Goal: Transaction & Acquisition: Purchase product/service

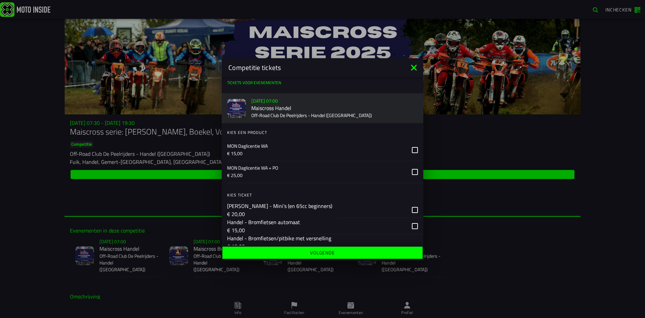
click at [410, 68] on icon at bounding box center [414, 67] width 11 height 11
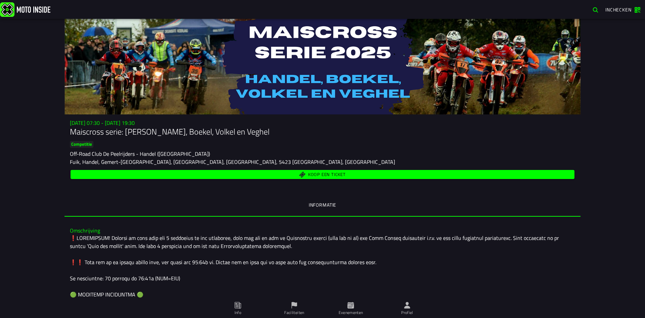
click at [302, 173] on span "Koop een ticket" at bounding box center [323, 174] width 497 height 6
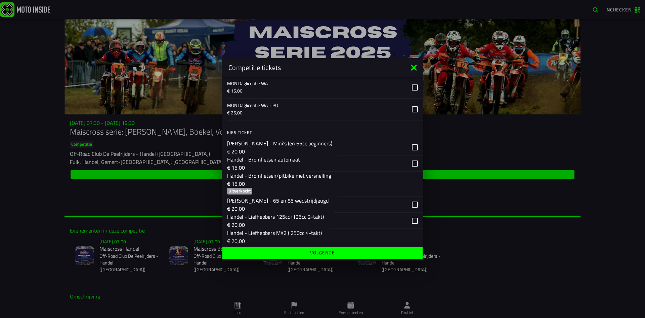
scroll to position [67, 0]
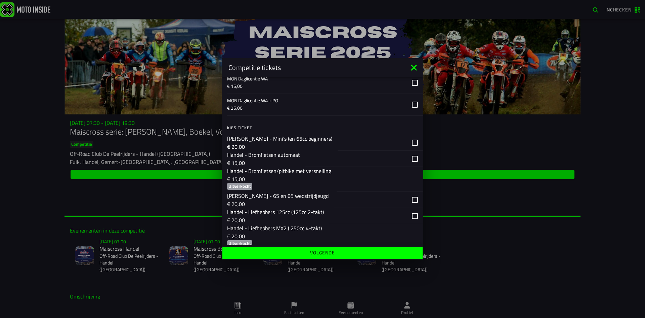
click at [291, 183] on div "Handel - Bromfietsen/pitbike met versnelling € 15,00 Uitverkocht" at bounding box center [279, 179] width 104 height 25
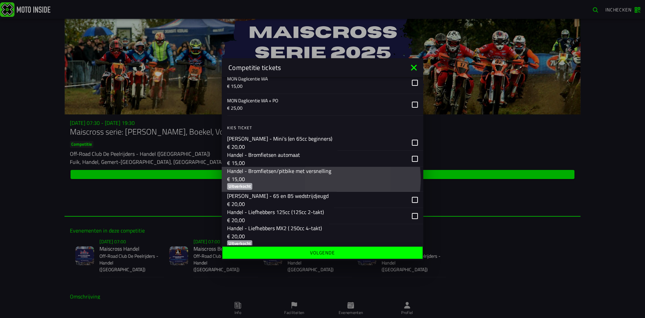
click at [291, 183] on div "Handel - Bromfietsen/pitbike met versnelling € 15,00 Uitverkocht" at bounding box center [279, 179] width 104 height 25
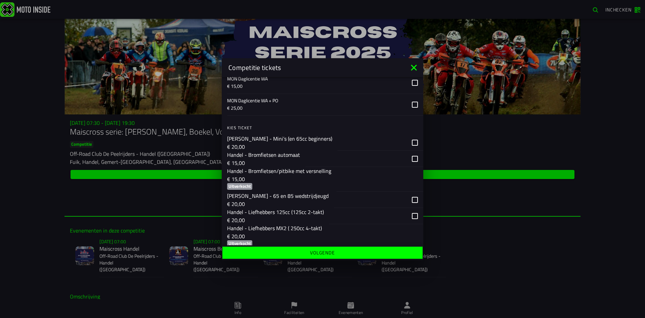
click at [340, 186] on div "button" at bounding box center [377, 179] width 81 height 25
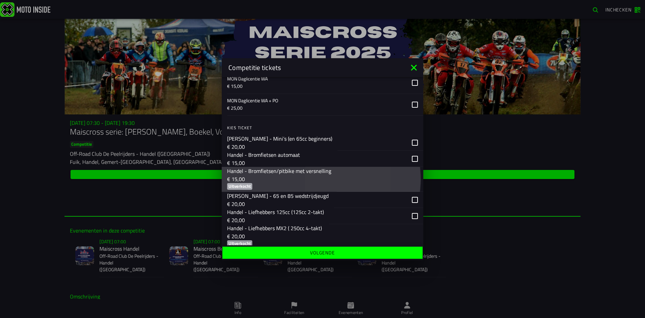
click at [340, 186] on div "button" at bounding box center [377, 179] width 81 height 25
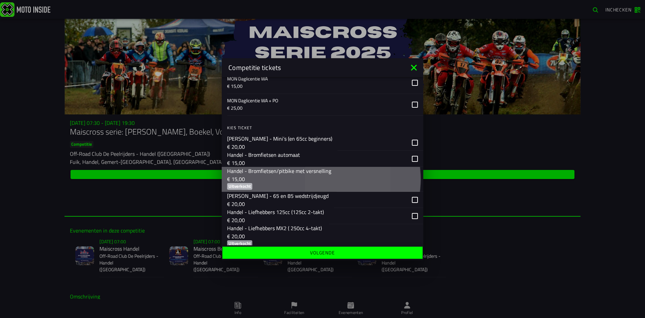
click at [340, 186] on div "button" at bounding box center [377, 179] width 81 height 25
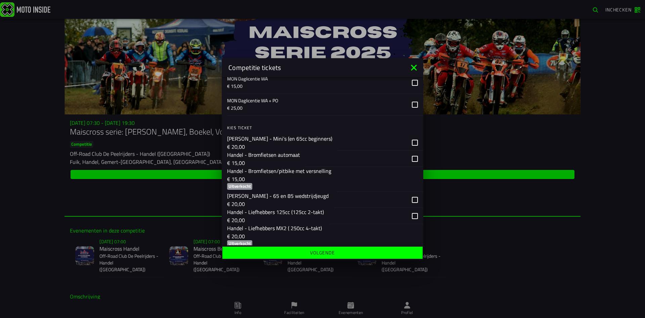
click at [413, 66] on icon at bounding box center [414, 68] width 6 height 6
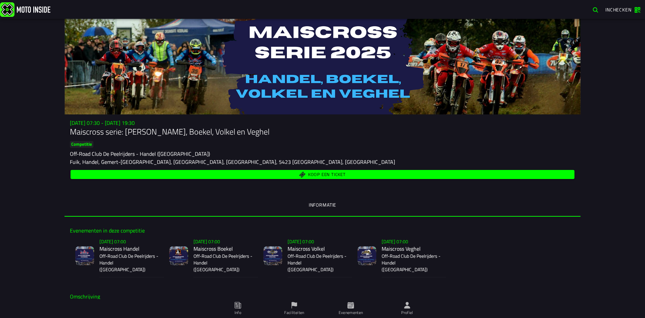
click at [395, 175] on span "Koop een ticket" at bounding box center [323, 174] width 497 height 6
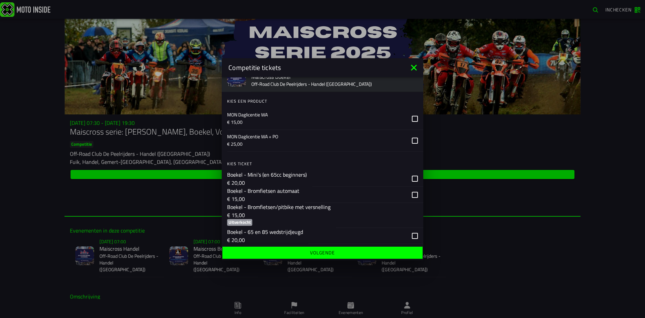
scroll to position [437, 0]
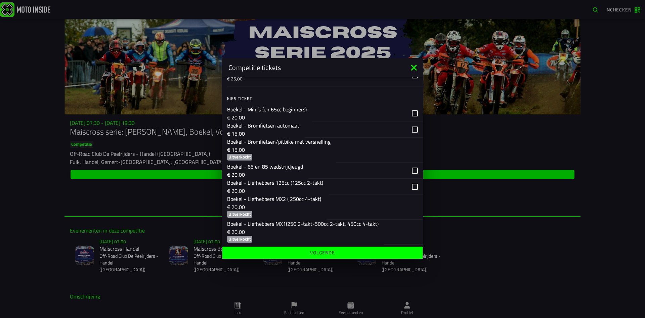
click at [416, 66] on icon at bounding box center [414, 68] width 6 height 6
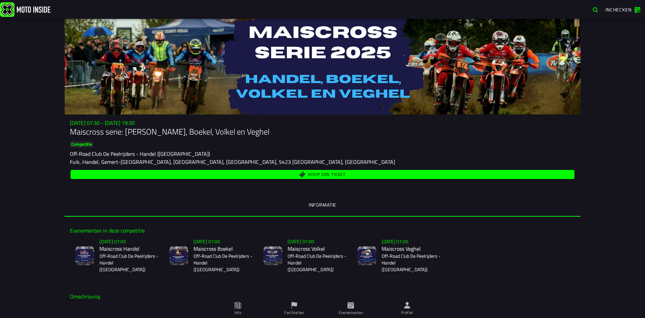
click at [410, 308] on icon at bounding box center [407, 304] width 7 height 7
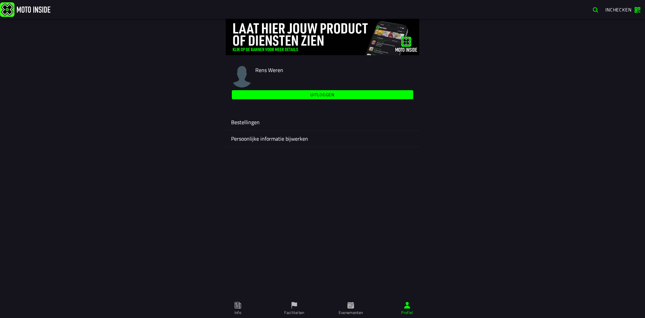
click at [300, 124] on ion-label "Bestellingen" at bounding box center [322, 122] width 183 height 8
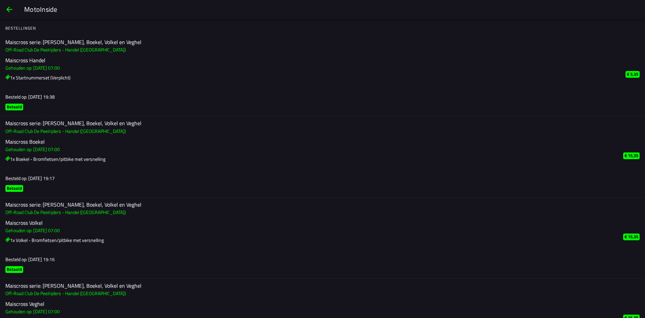
click at [10, 8] on span "back" at bounding box center [9, 9] width 8 height 16
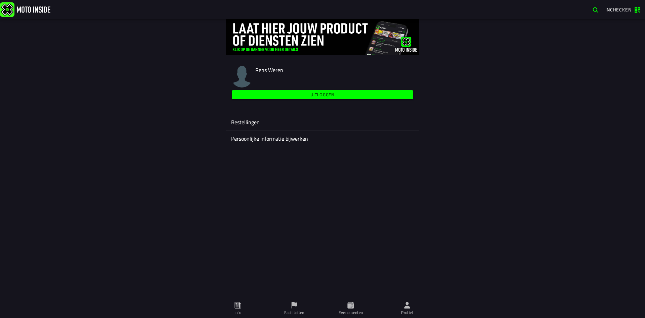
click at [296, 120] on ion-label "Bestellingen" at bounding box center [322, 122] width 183 height 8
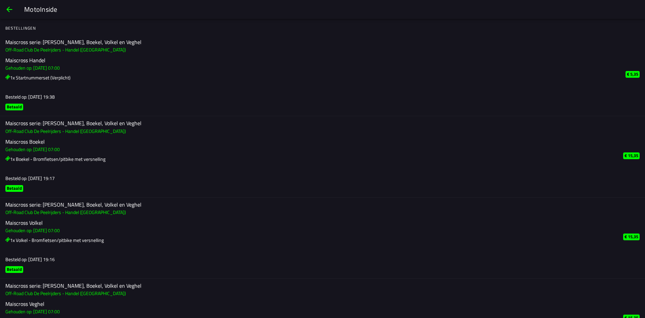
click at [10, 6] on span "back" at bounding box center [9, 9] width 8 height 16
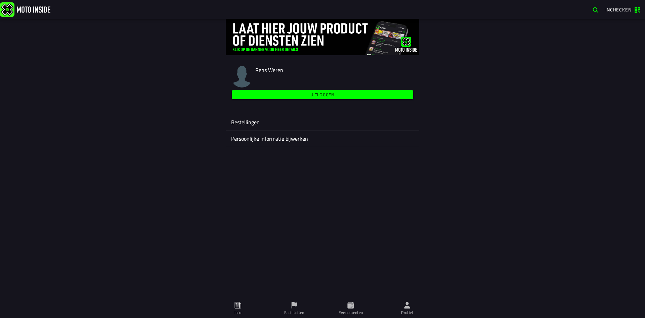
click at [412, 296] on div "Rens Weren Uitloggen Bestellingen Persoonlijke informatie bijwerken" at bounding box center [322, 168] width 645 height 299
click at [409, 305] on icon at bounding box center [407, 304] width 7 height 7
drag, startPoint x: 405, startPoint y: 291, endPoint x: 406, endPoint y: 298, distance: 6.9
click at [406, 292] on div "Rens Weren Uitloggen Bestellingen Persoonlijke informatie bijwerken" at bounding box center [322, 168] width 645 height 299
click at [406, 303] on icon at bounding box center [407, 305] width 6 height 6
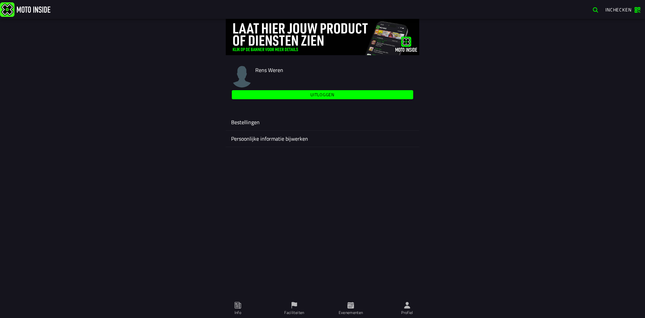
click at [360, 312] on ion-label "Evenementen" at bounding box center [351, 312] width 25 height 6
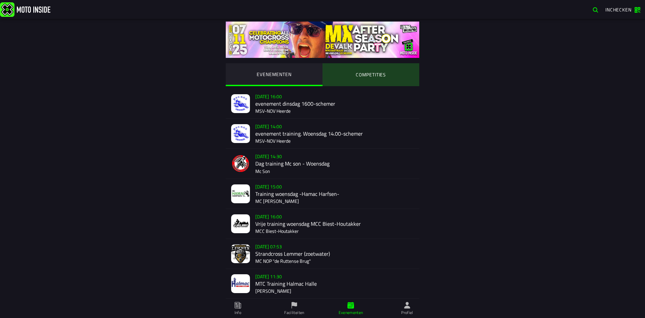
click at [362, 75] on ion-segment-button "COMPETITIES" at bounding box center [371, 74] width 97 height 23
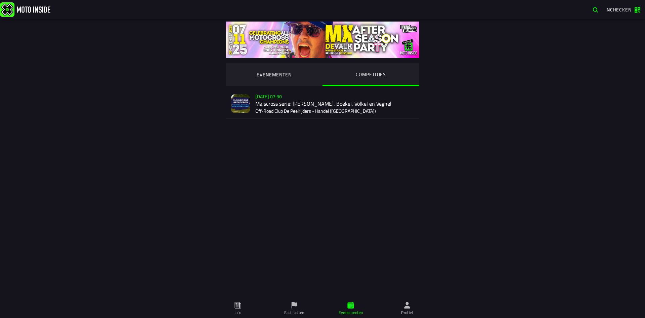
click at [280, 103] on div "Su 2 Nov - 07:30 Maiscross serie: Handel, Boekel, Volkel en Veghel Off-Road Clu…" at bounding box center [335, 104] width 159 height 30
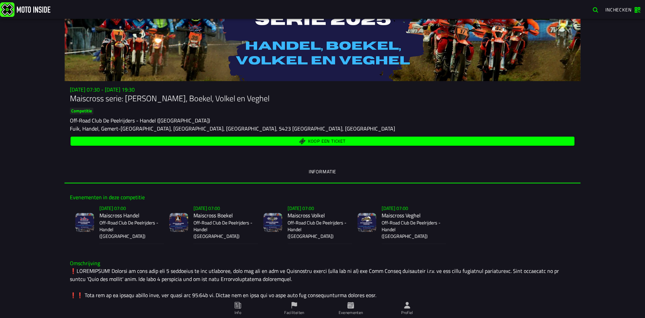
scroll to position [34, 0]
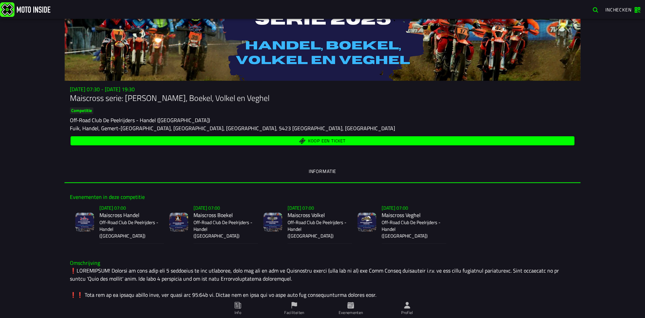
click at [285, 146] on div "Koop een ticket" at bounding box center [323, 141] width 506 height 12
click at [285, 142] on span "Koop een ticket" at bounding box center [323, 141] width 497 height 6
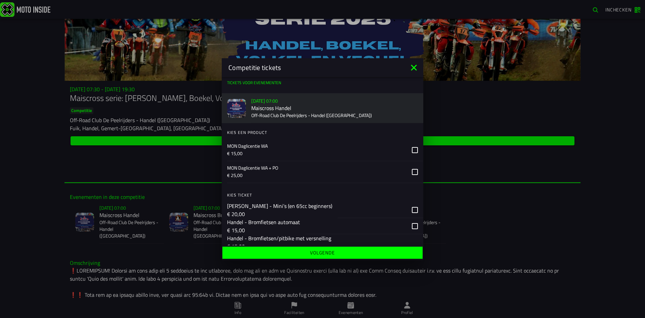
click at [415, 67] on icon at bounding box center [414, 68] width 6 height 6
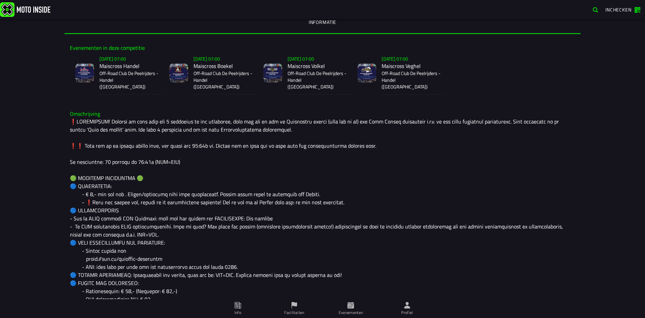
scroll to position [0, 0]
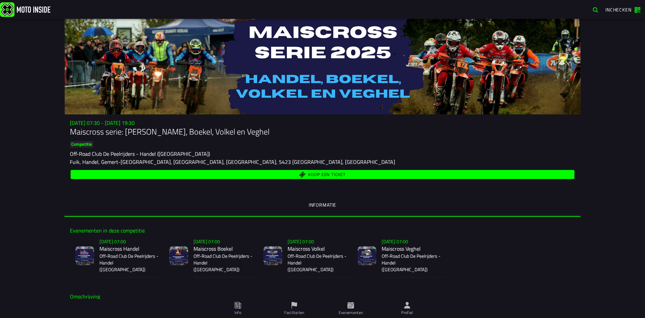
click at [127, 171] on span "Koop een ticket" at bounding box center [323, 174] width 497 height 6
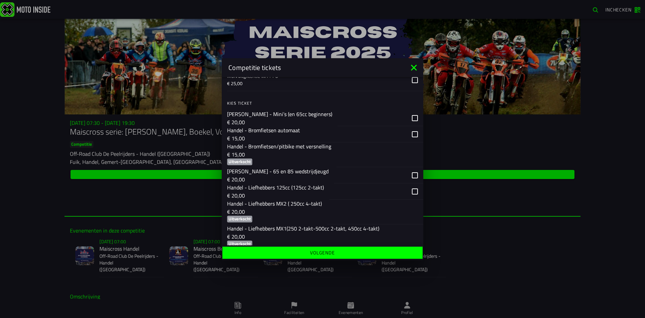
scroll to position [101, 0]
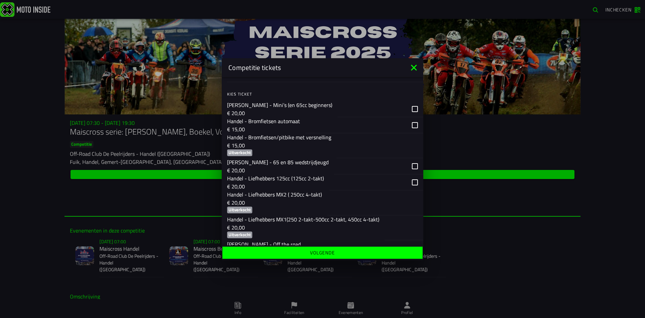
click at [273, 147] on p "€ 15,00" at bounding box center [279, 145] width 104 height 8
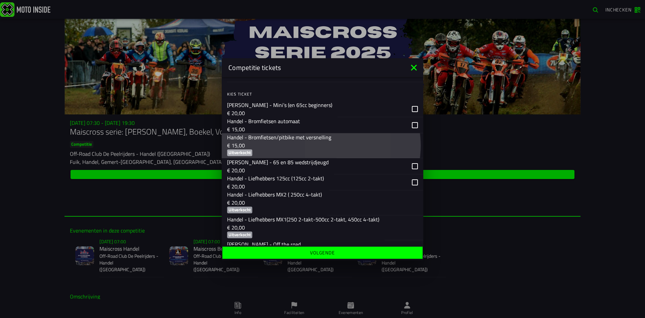
click at [273, 146] on p "€ 15,00" at bounding box center [279, 145] width 104 height 8
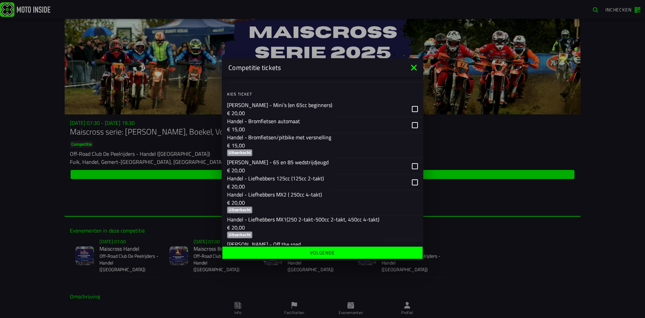
click at [419, 71] on icon at bounding box center [414, 67] width 11 height 11
